Goal: Find specific page/section: Find specific page/section

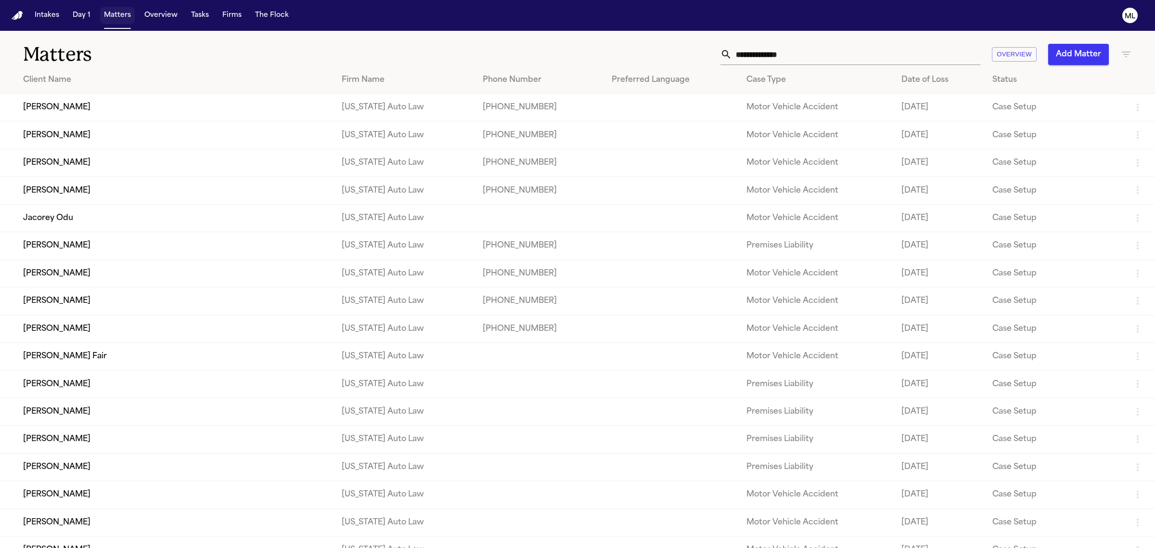
click at [108, 11] on button "Matters" at bounding box center [117, 15] width 35 height 17
click at [786, 52] on input "text" at bounding box center [856, 54] width 248 height 21
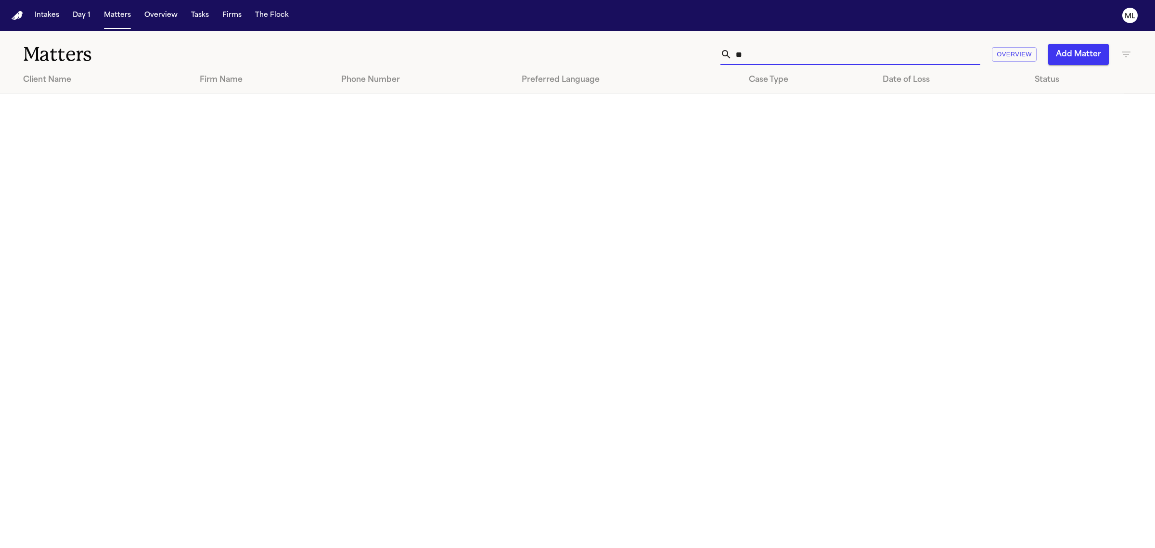
type input "*"
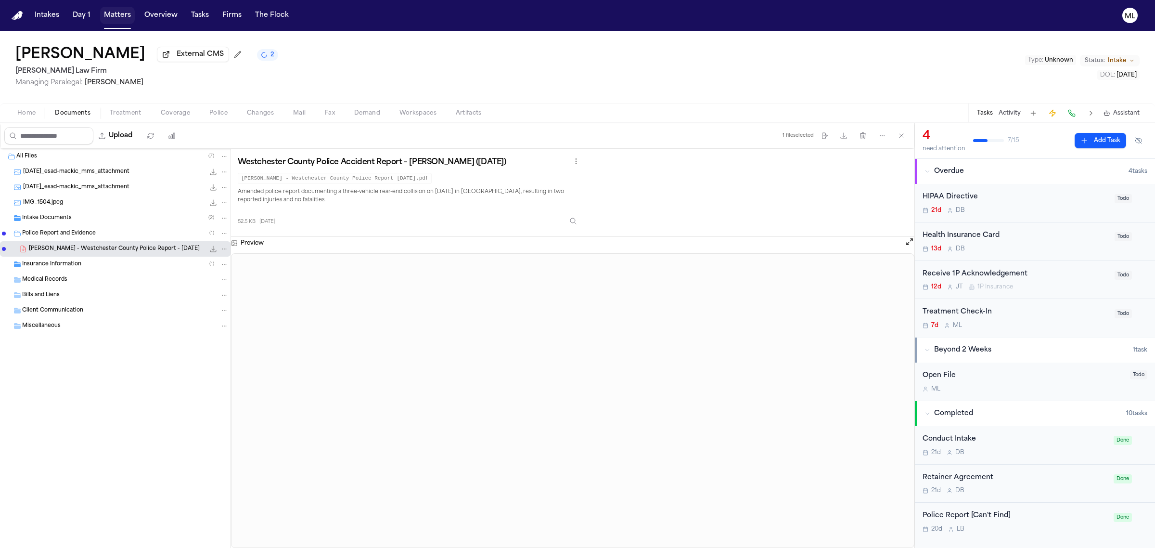
click at [115, 20] on button "Matters" at bounding box center [117, 15] width 35 height 17
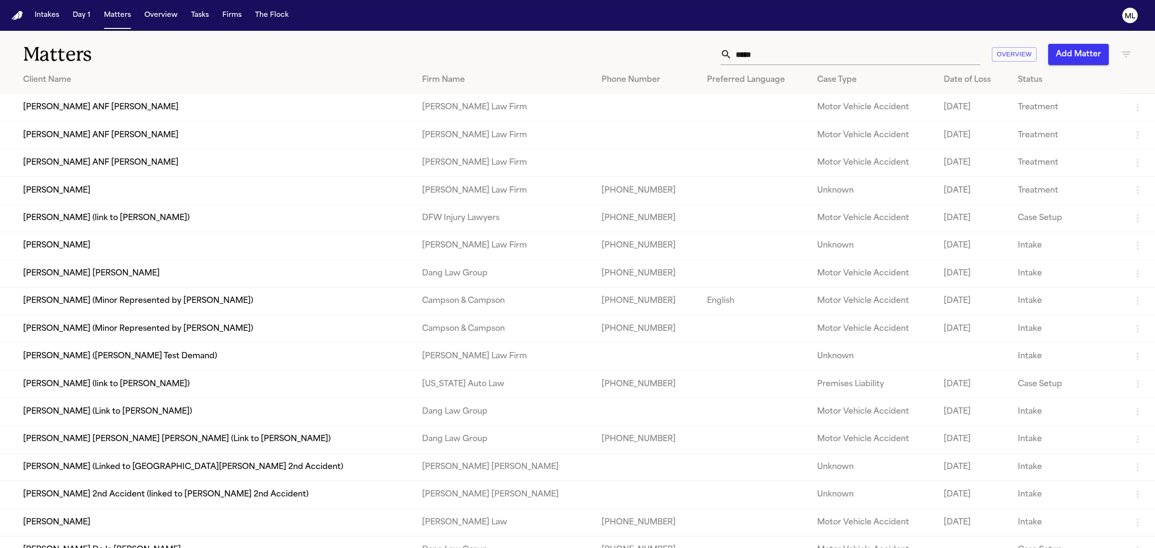
drag, startPoint x: 786, startPoint y: 56, endPoint x: 739, endPoint y: 58, distance: 47.2
click at [739, 58] on input "****" at bounding box center [856, 54] width 248 height 21
type input "*"
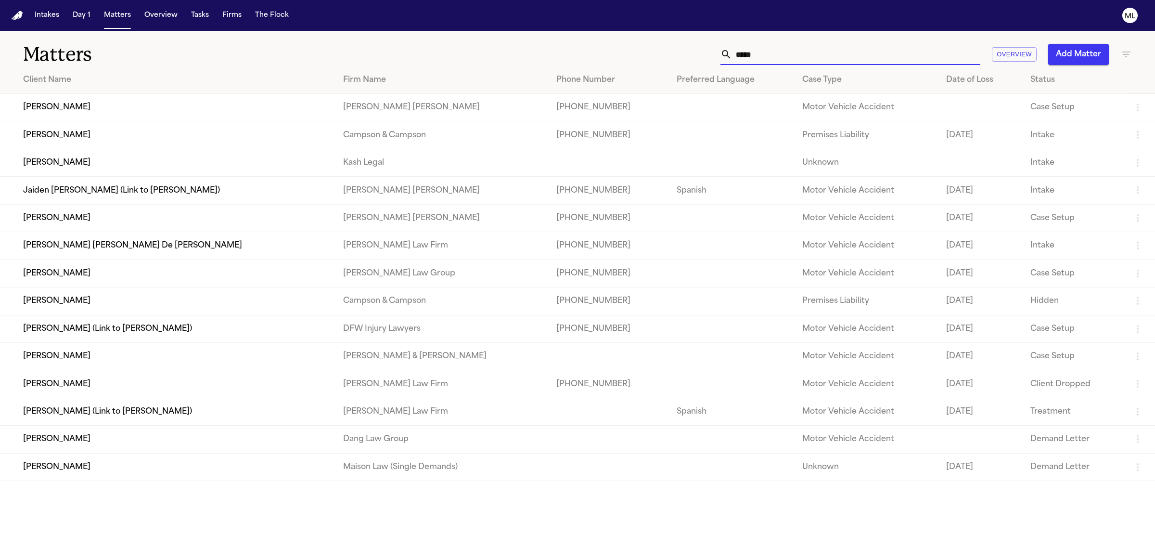
type input "*****"
click at [78, 243] on td "Jennifer Mabel De León Rivas" at bounding box center [167, 245] width 335 height 27
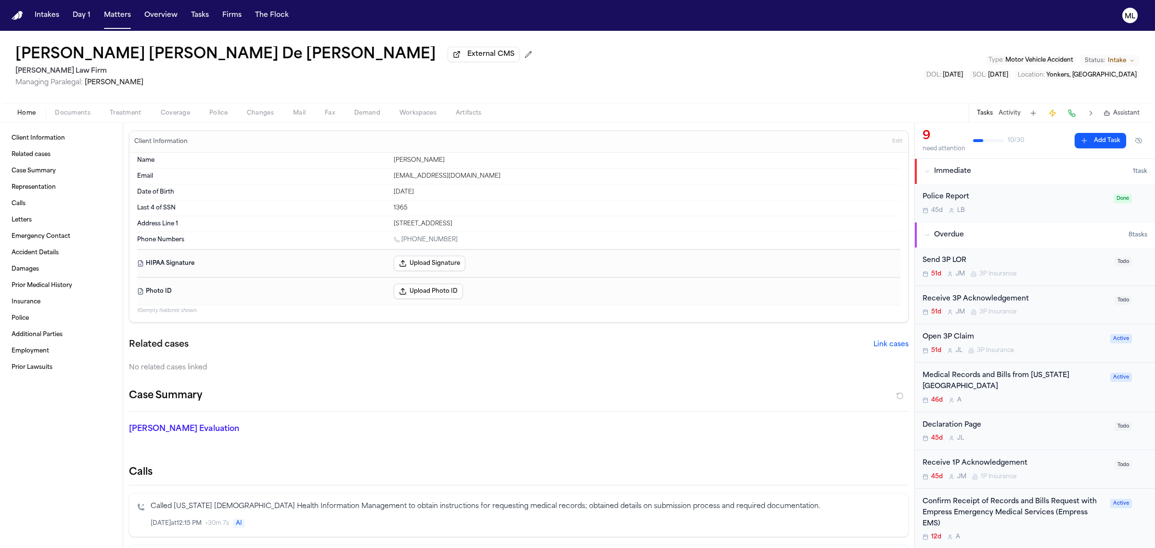
click at [171, 110] on span "Coverage" at bounding box center [175, 113] width 29 height 8
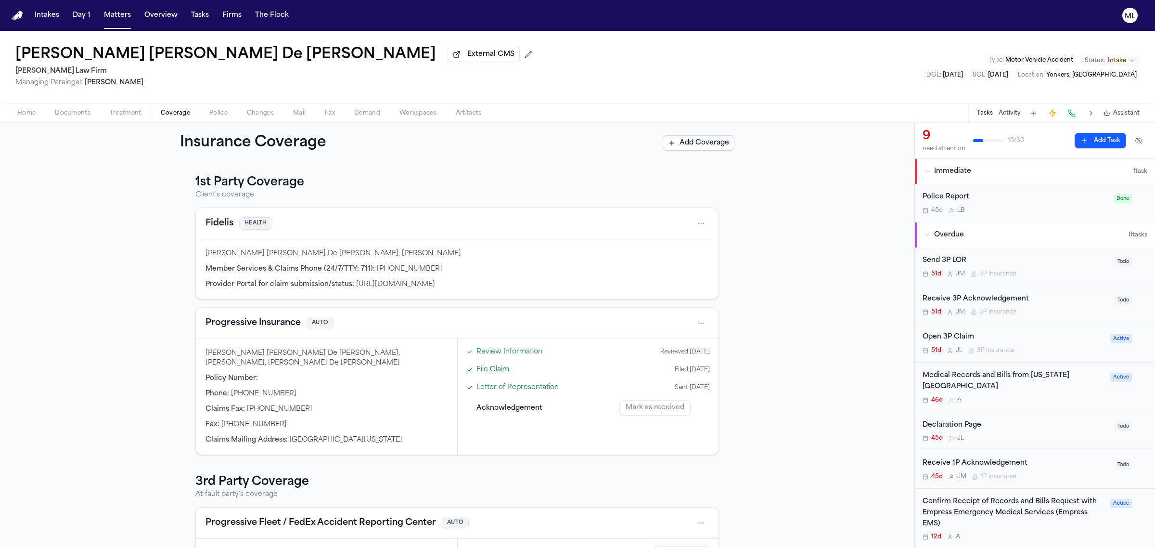
scroll to position [115, 0]
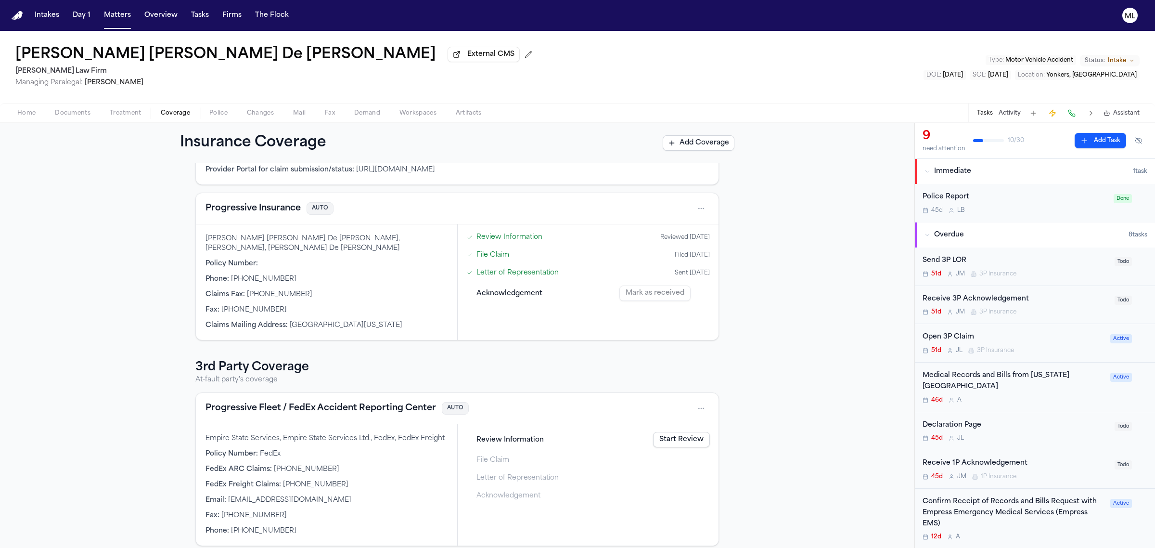
click at [244, 401] on button "Progressive Fleet / FedEx Accident Reporting Center" at bounding box center [320, 407] width 230 height 13
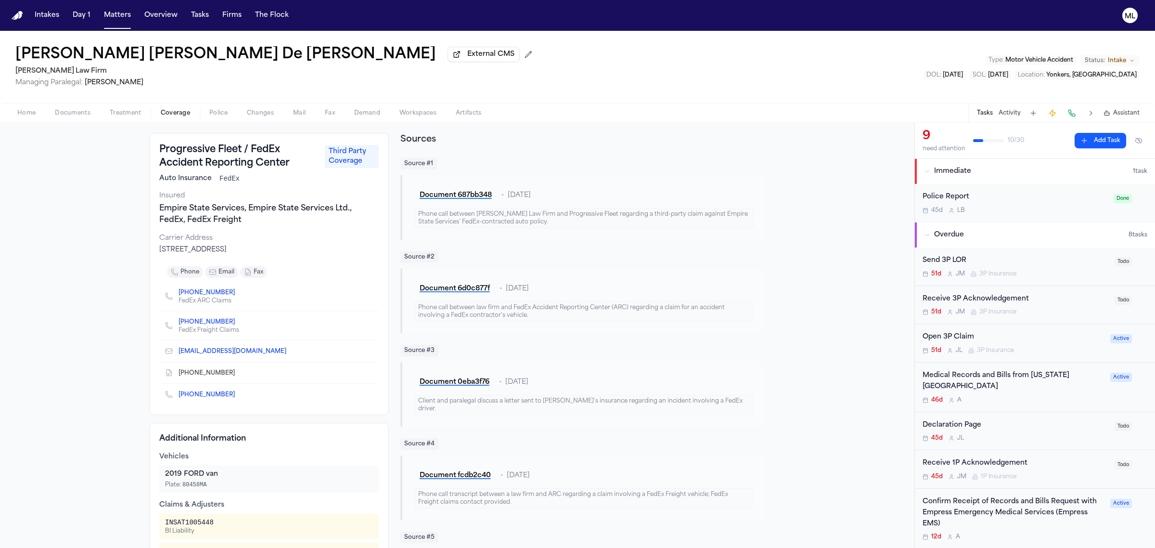
scroll to position [42, 0]
click at [114, 23] on button "Matters" at bounding box center [117, 15] width 35 height 17
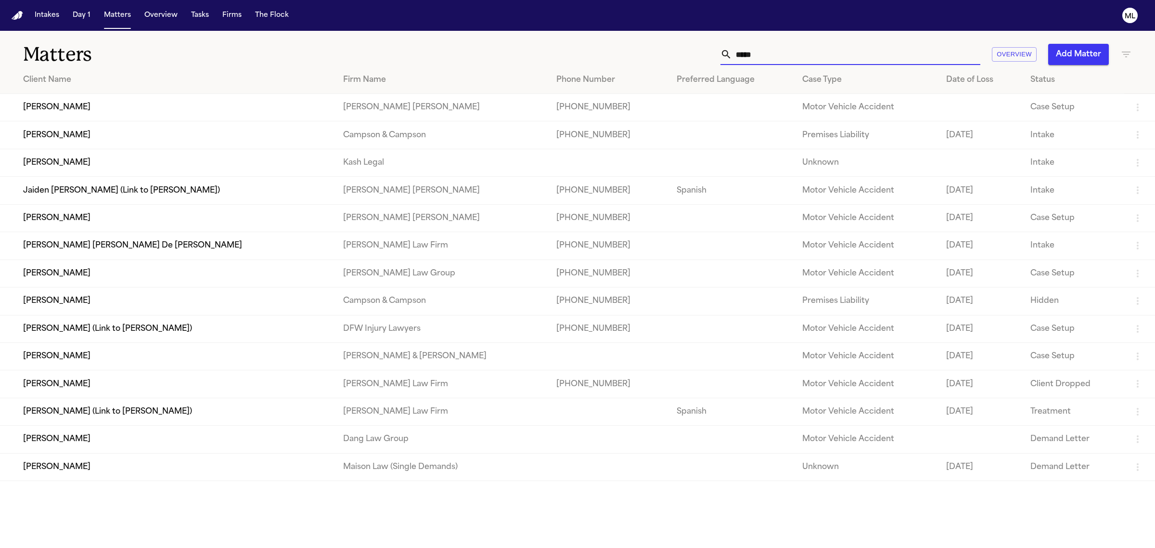
drag, startPoint x: 797, startPoint y: 62, endPoint x: 729, endPoint y: 62, distance: 67.8
click at [729, 62] on div "*****" at bounding box center [850, 54] width 260 height 21
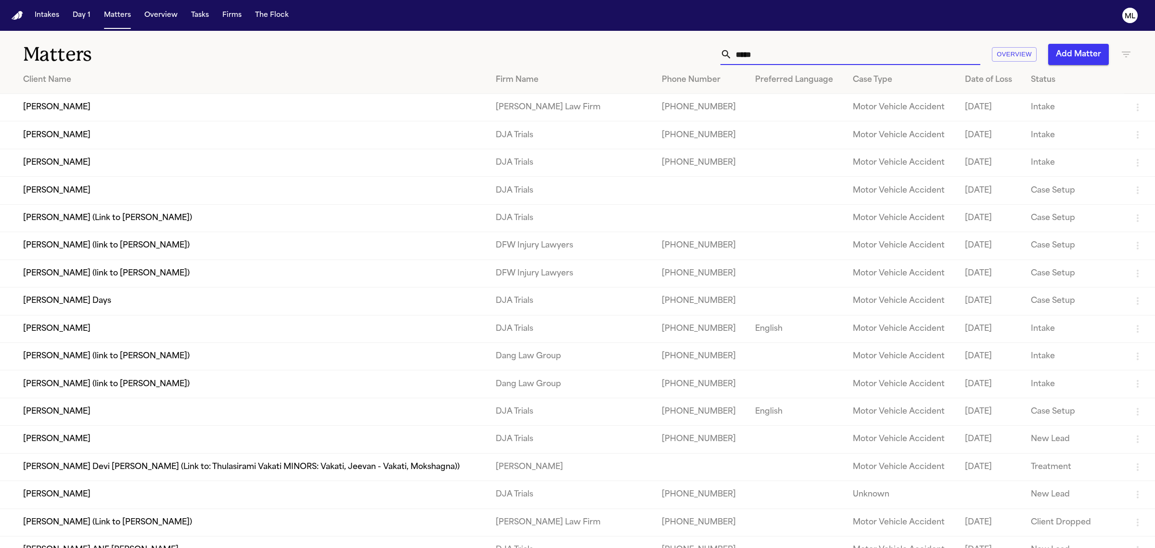
type input "*****"
click at [137, 115] on td "Dariana Corona" at bounding box center [244, 107] width 488 height 27
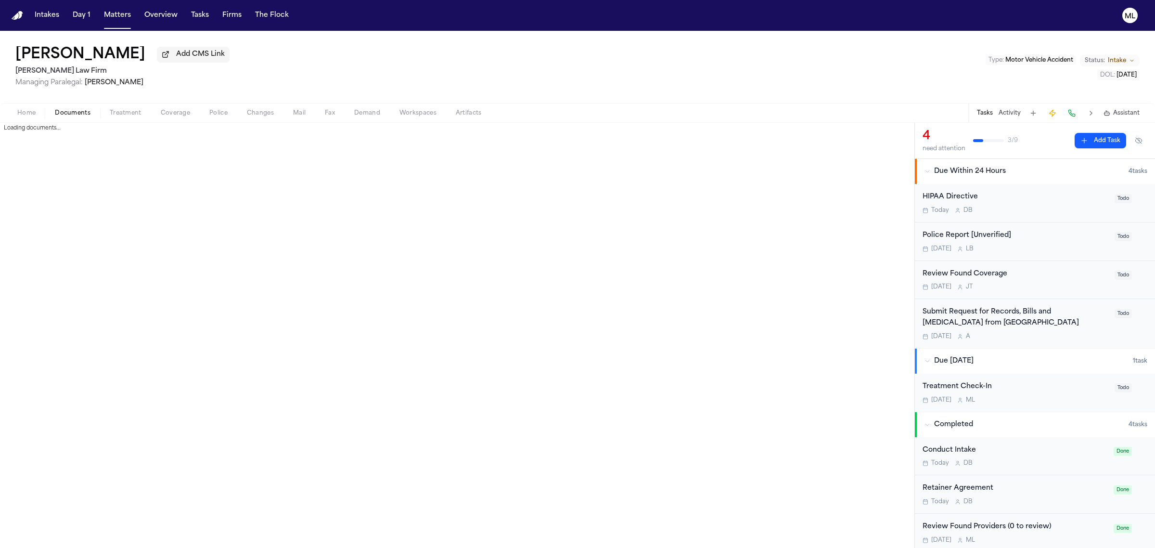
click at [66, 109] on span "Documents" at bounding box center [73, 113] width 36 height 8
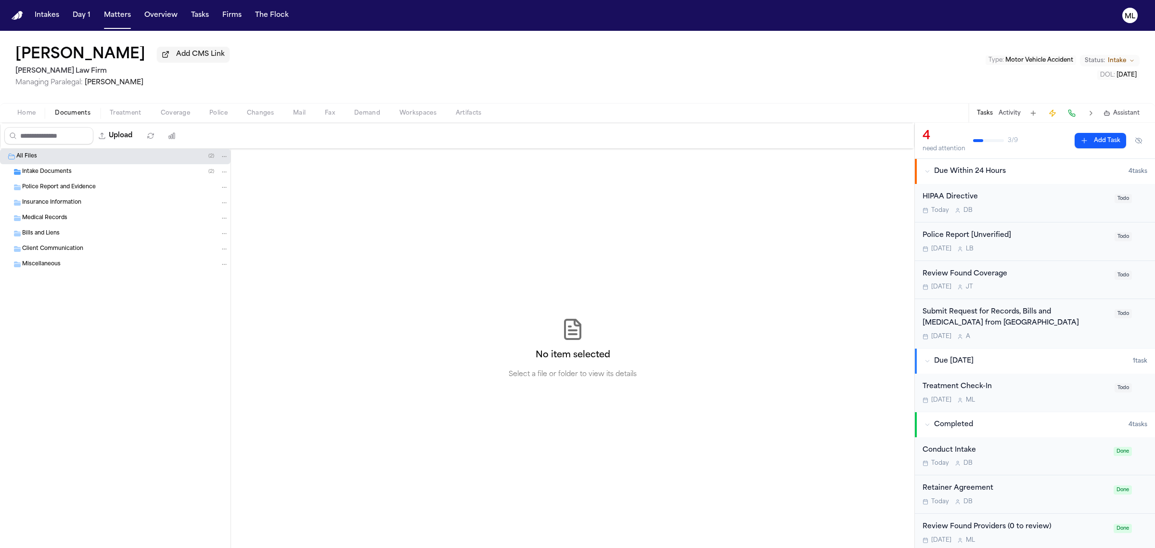
click at [25, 109] on span "Home" at bounding box center [26, 113] width 18 height 8
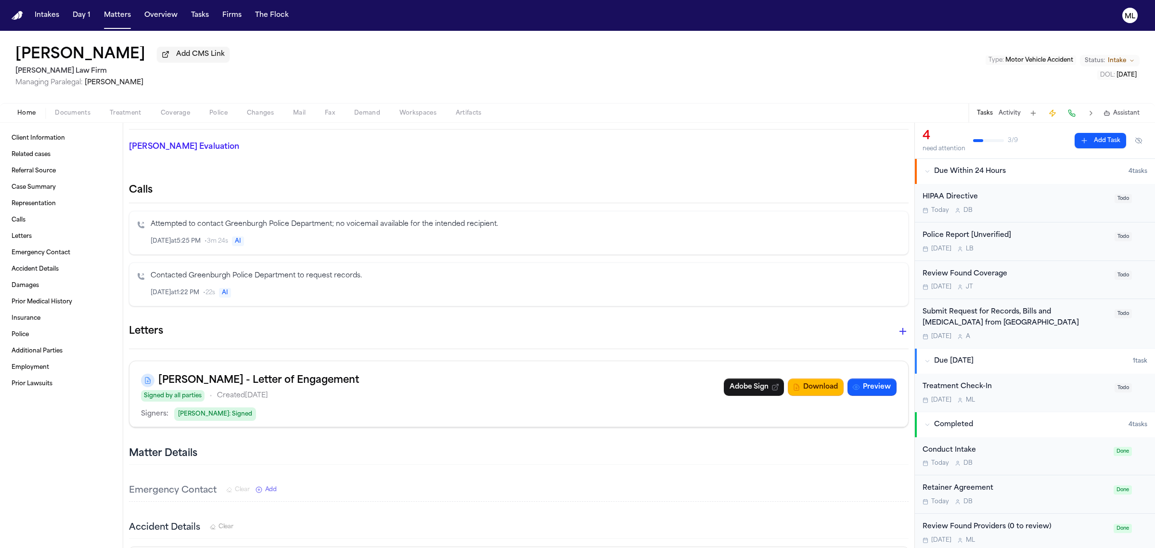
scroll to position [301, 0]
